Goal: Navigation & Orientation: Find specific page/section

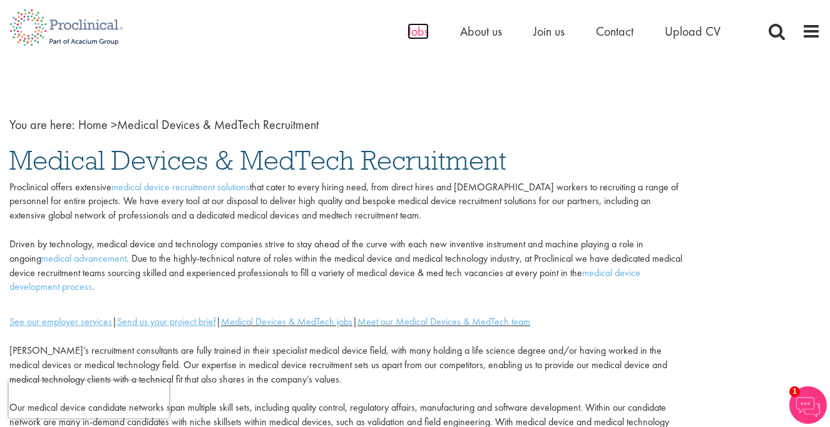
click at [416, 27] on span "Jobs" at bounding box center [418, 31] width 21 height 16
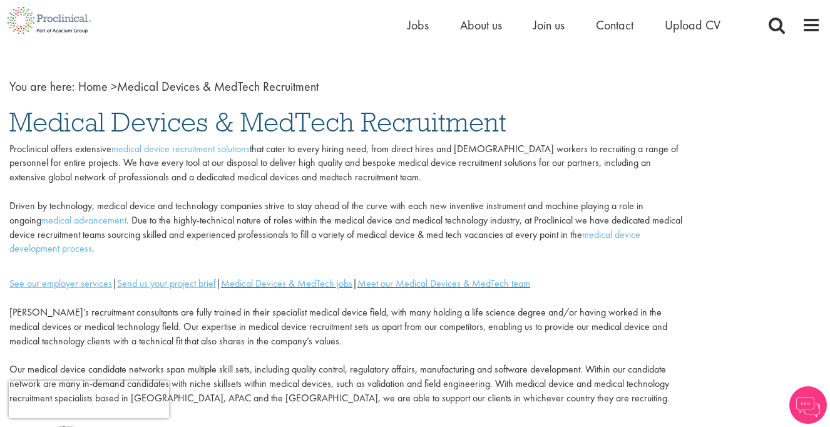
scroll to position [38, 0]
